Goal: Task Accomplishment & Management: Use online tool/utility

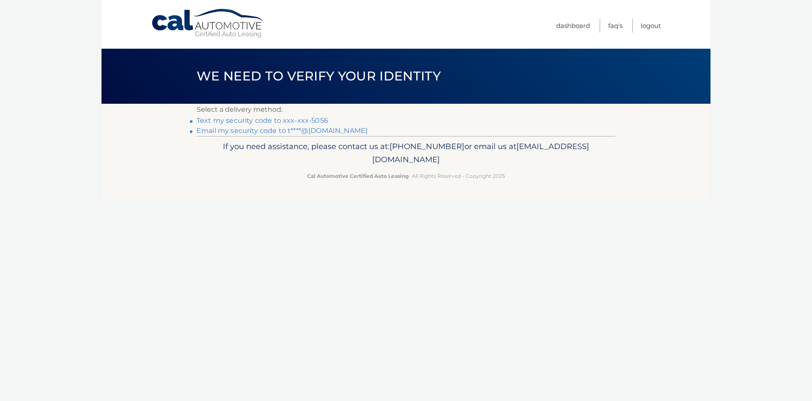
click at [324, 132] on link "Email my security code to t****@hotmail.com" at bounding box center [282, 130] width 171 height 8
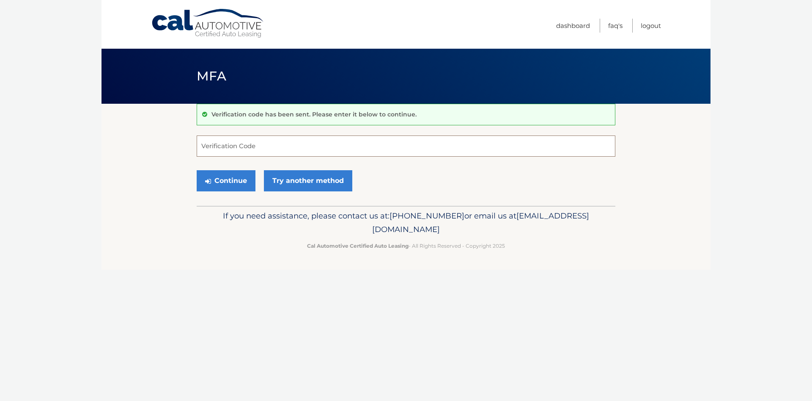
click at [317, 147] on input "Verification Code" at bounding box center [406, 145] width 419 height 21
type input "979834"
click at [230, 189] on button "Continue" at bounding box center [226, 180] width 59 height 21
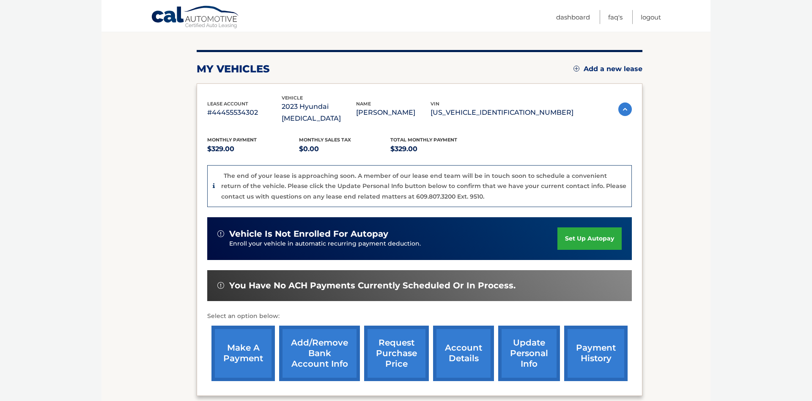
scroll to position [86, 0]
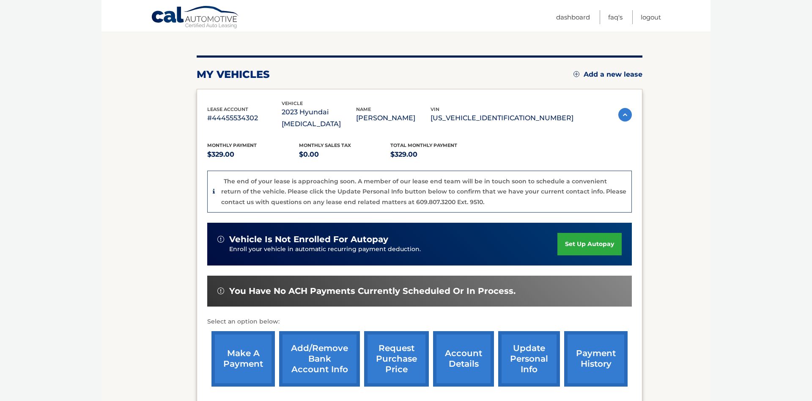
click at [249, 349] on link "make a payment" at bounding box center [242, 358] width 63 height 55
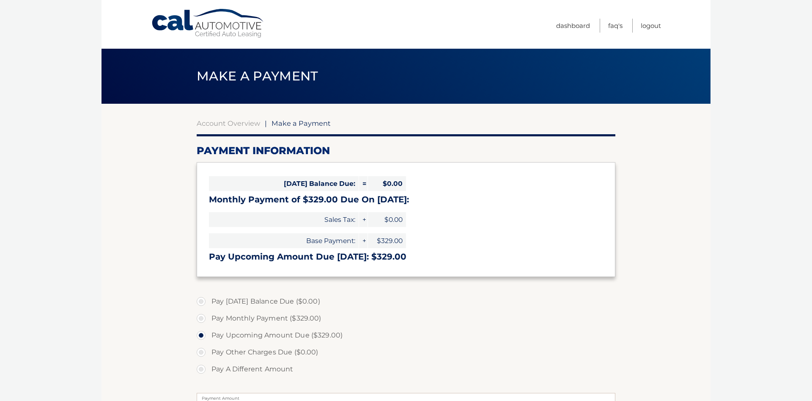
select select "NzA2MzMxOTItMDIxMS00ZTNjLWI1ZjUtMTc0OTY4OTU2NDVk"
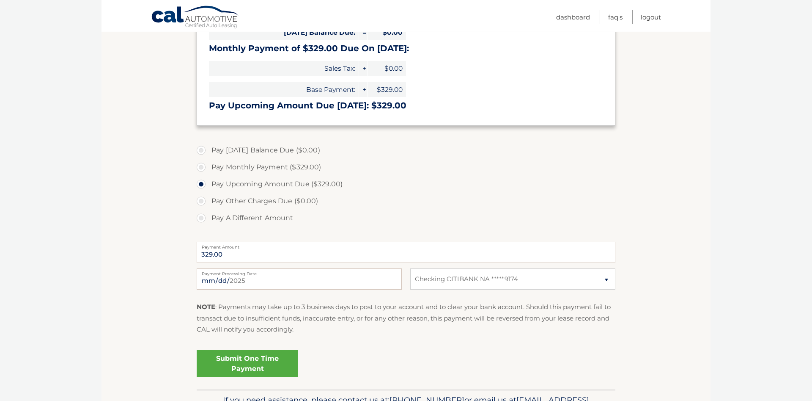
scroll to position [173, 0]
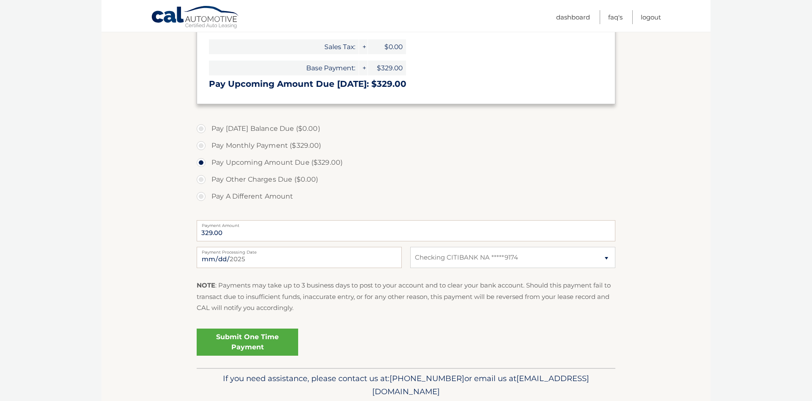
click at [243, 346] on link "Submit One Time Payment" at bounding box center [248, 341] width 102 height 27
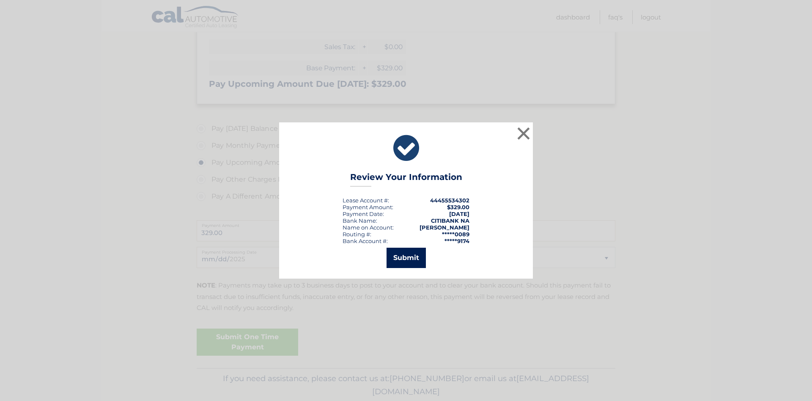
click at [406, 252] on button "Submit" at bounding box center [406, 257] width 39 height 20
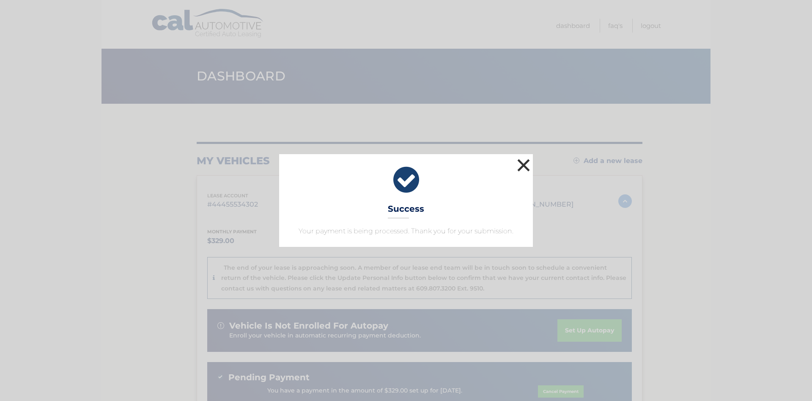
click at [521, 163] on button "×" at bounding box center [523, 164] width 17 height 17
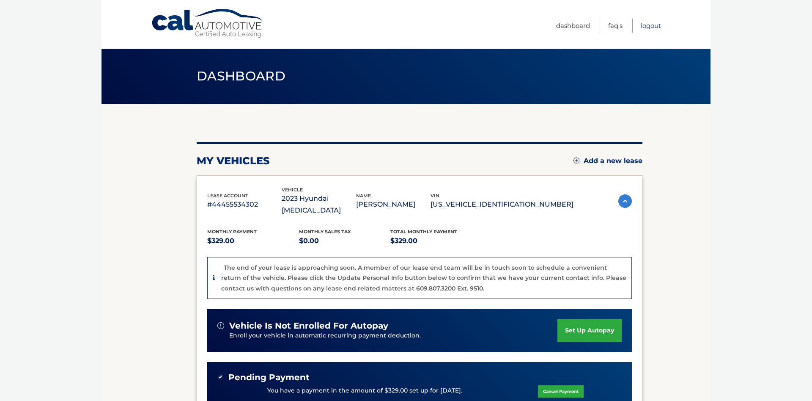
click at [648, 29] on link "Logout" at bounding box center [651, 26] width 20 height 14
